Goal: Task Accomplishment & Management: Complete application form

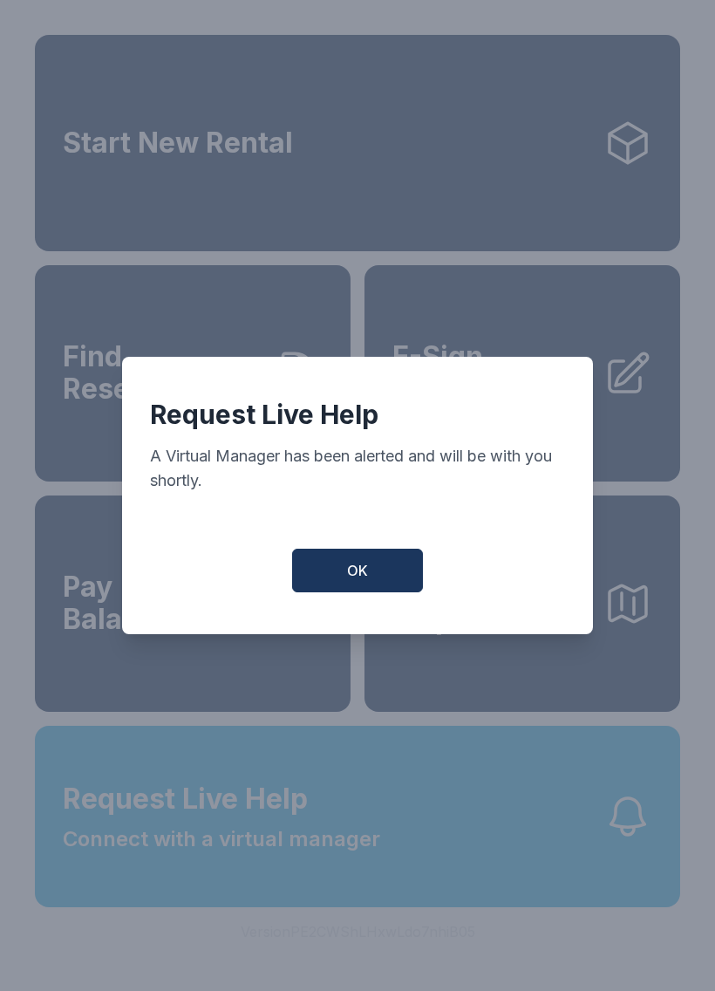
click at [379, 559] on button "OK" at bounding box center [357, 571] width 131 height 44
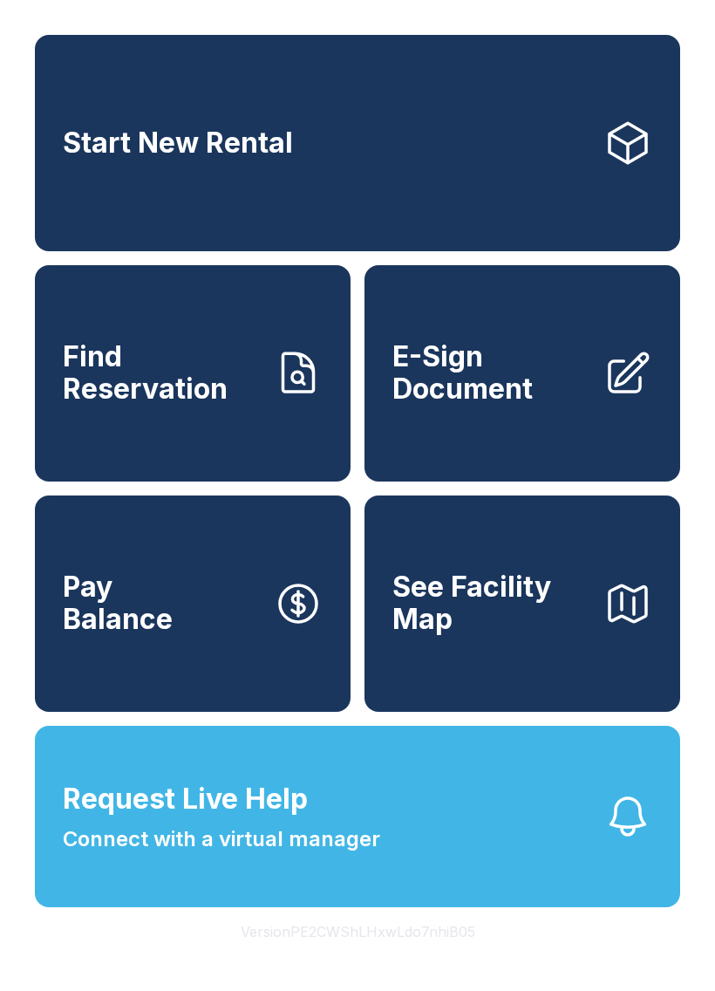
click at [461, 431] on link "E-Sign Document" at bounding box center [523, 373] width 316 height 216
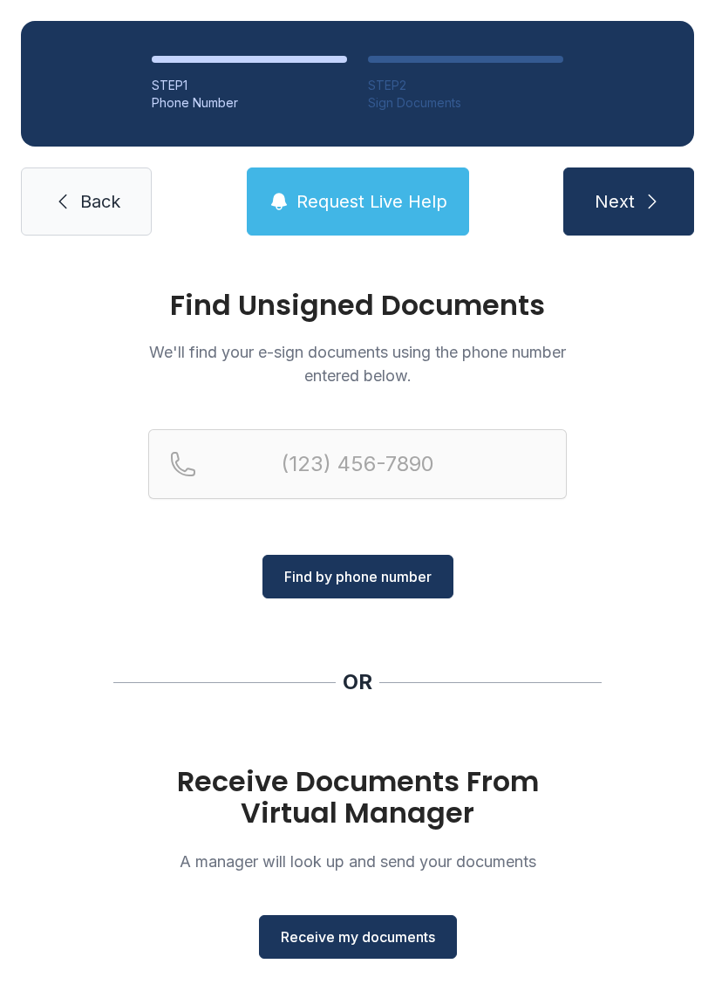
click at [371, 938] on span "Receive my documents" at bounding box center [358, 937] width 154 height 21
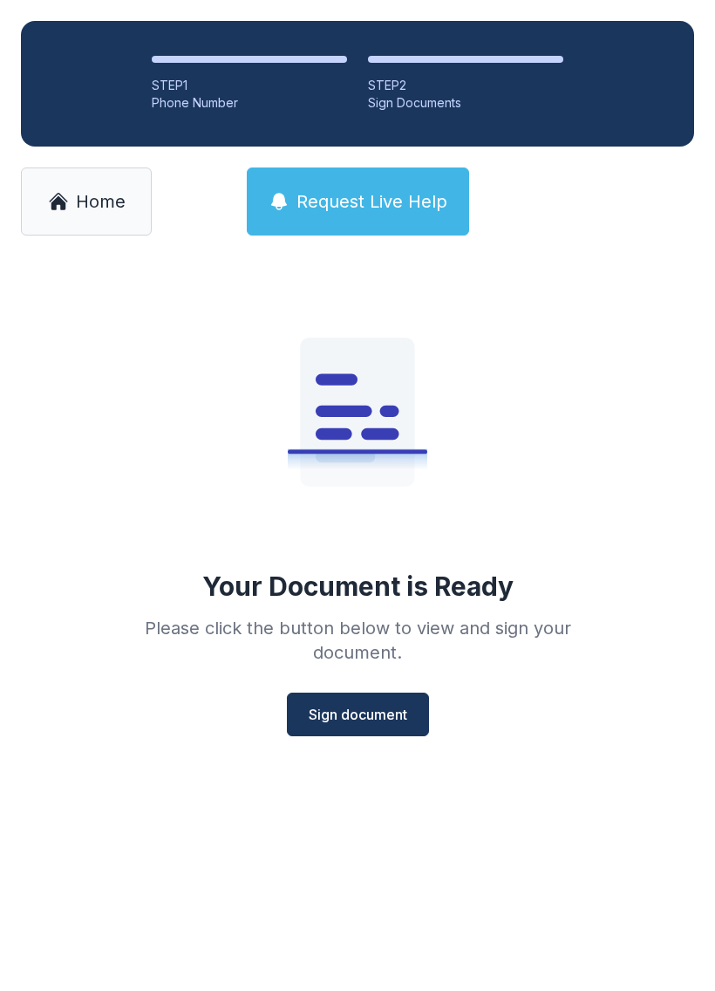
click at [369, 702] on button "Sign document" at bounding box center [358, 715] width 142 height 44
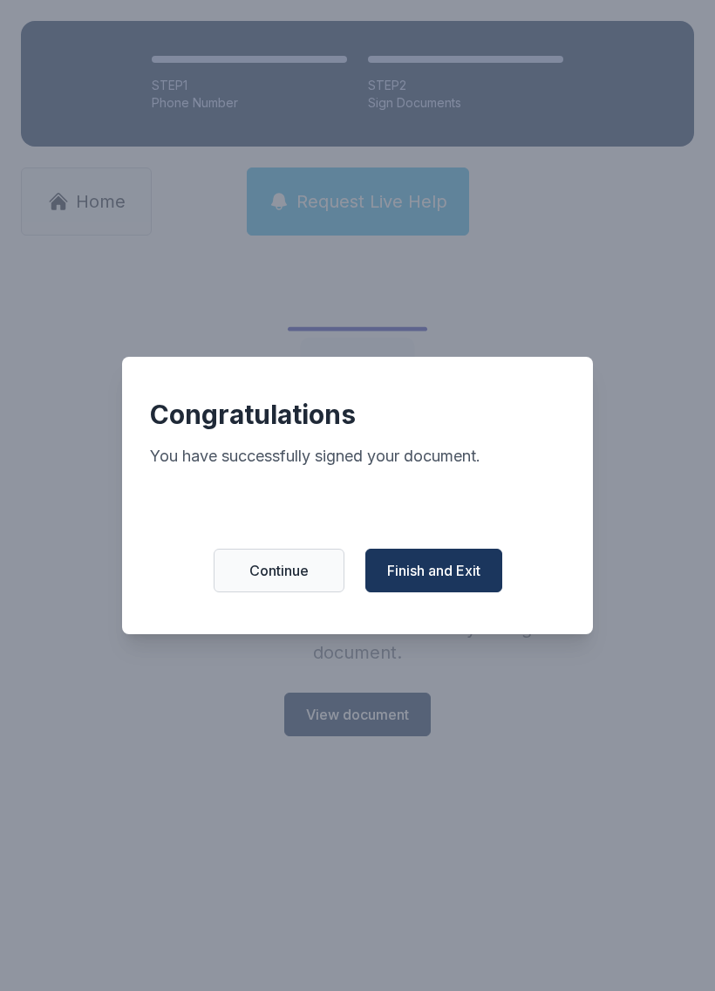
click at [440, 572] on span "Finish and Exit" at bounding box center [433, 570] width 93 height 21
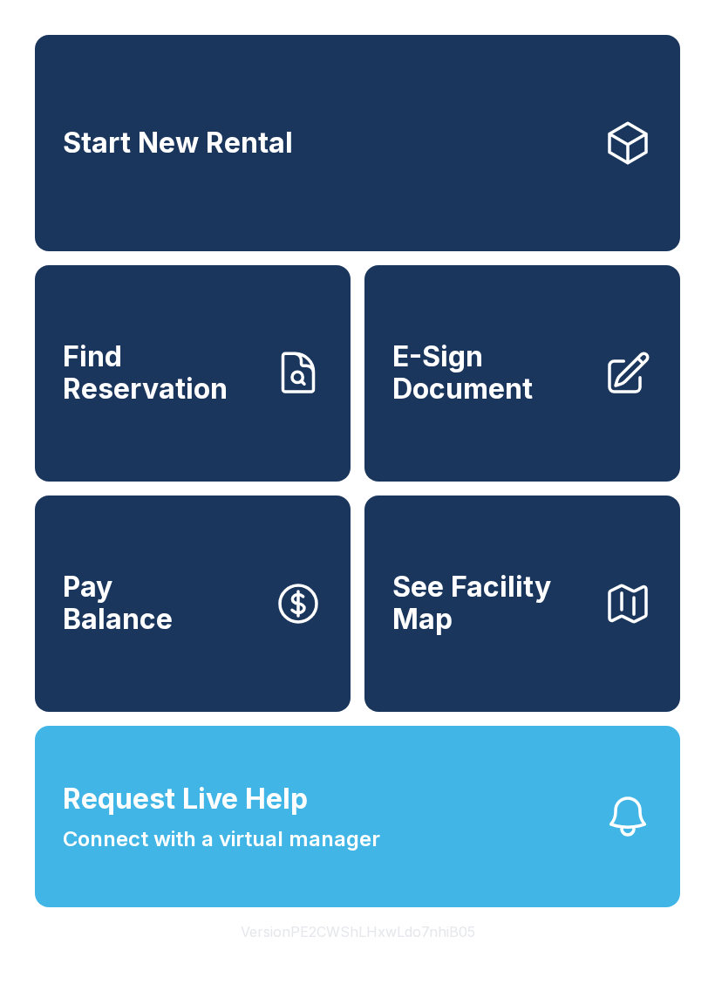
click at [561, 405] on span "E-Sign Document" at bounding box center [491, 373] width 197 height 64
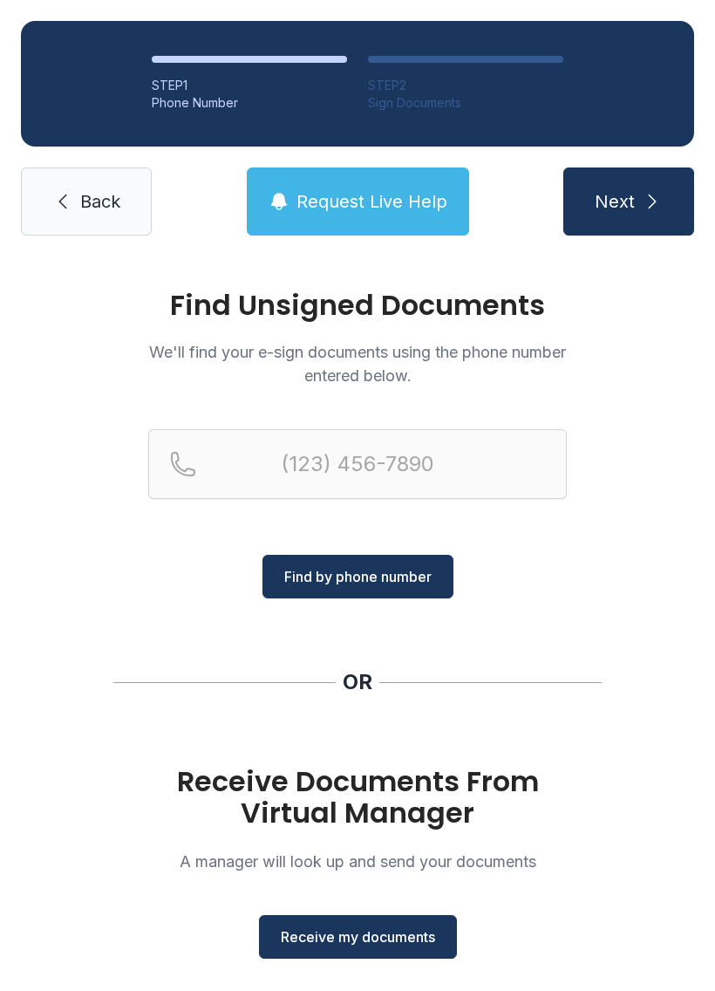
click at [380, 940] on span "Receive my documents" at bounding box center [358, 937] width 154 height 21
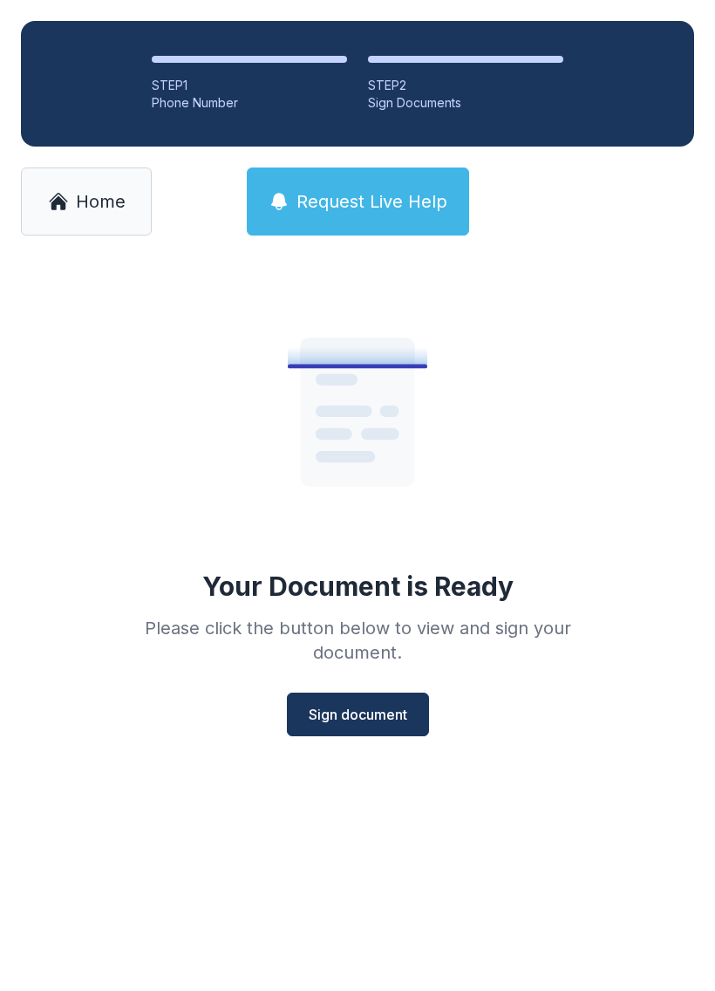
click at [359, 711] on span "Sign document" at bounding box center [358, 714] width 99 height 21
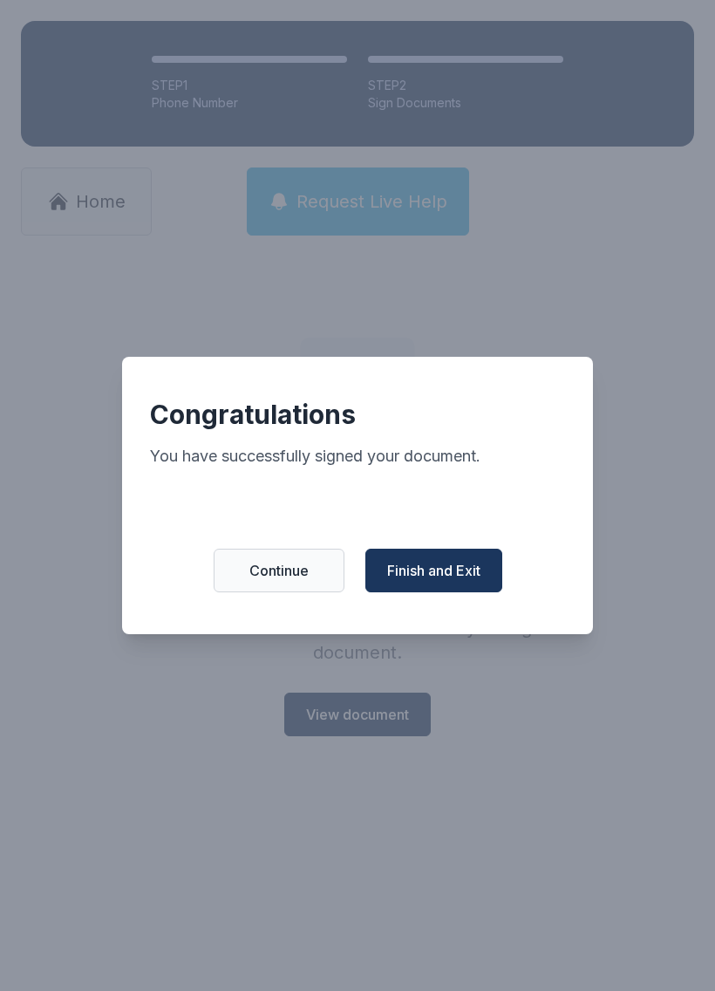
click at [460, 578] on span "Finish and Exit" at bounding box center [433, 570] width 93 height 21
